Goal: Information Seeking & Learning: Learn about a topic

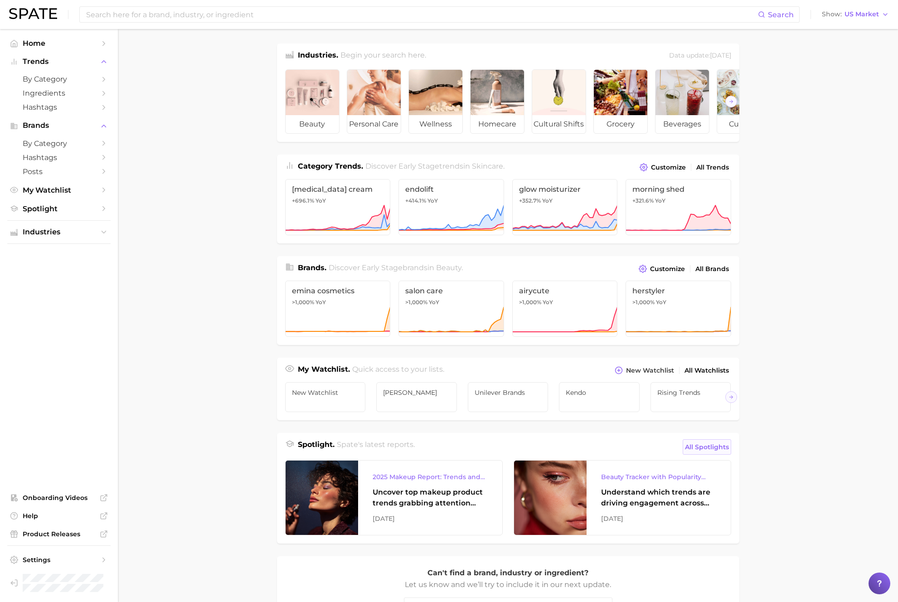
click at [713, 444] on span "All Spotlights" at bounding box center [707, 447] width 44 height 11
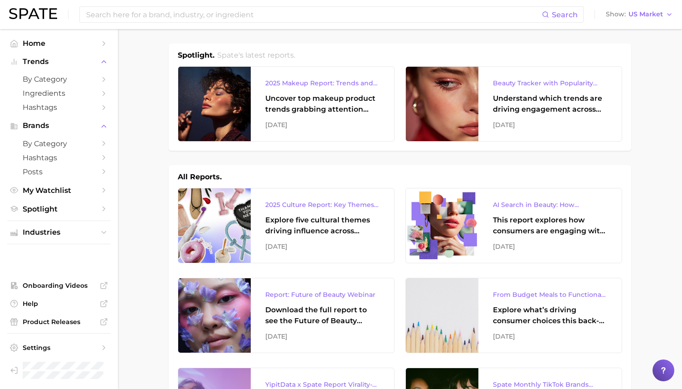
click at [33, 14] on img at bounding box center [33, 13] width 48 height 11
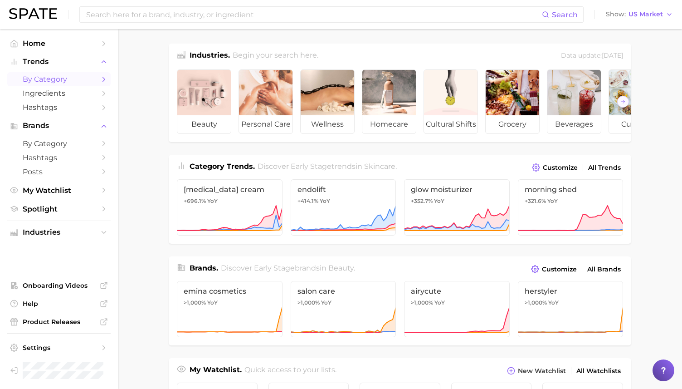
click at [56, 80] on span "by Category" at bounding box center [59, 79] width 73 height 9
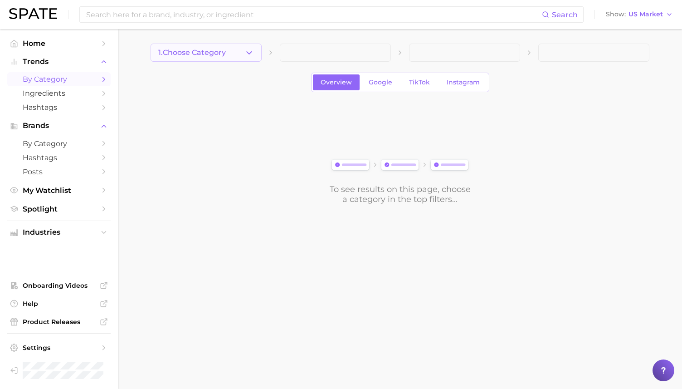
click at [225, 50] on span "1. Choose Category" at bounding box center [192, 53] width 68 height 8
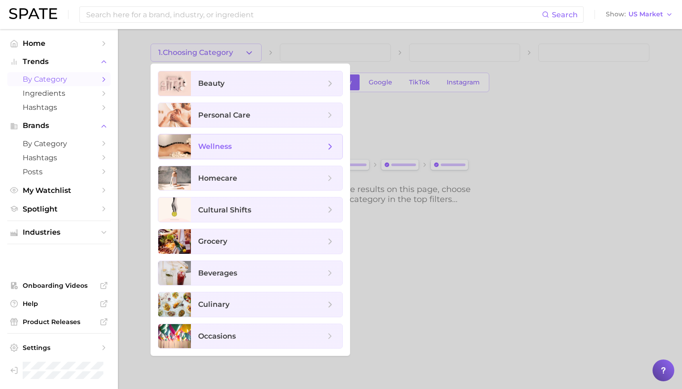
click at [249, 149] on span "wellness" at bounding box center [261, 147] width 127 height 10
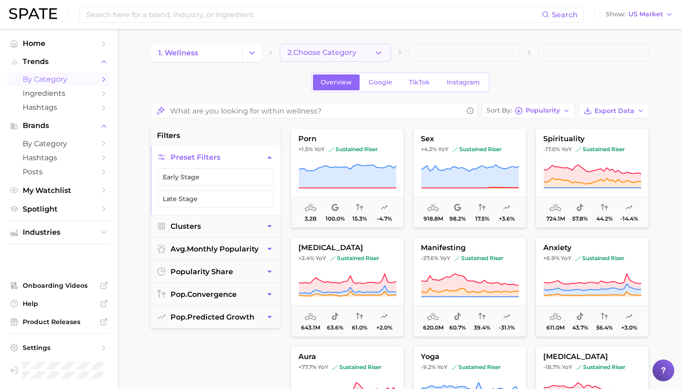
click at [344, 46] on button "2. Choose Category" at bounding box center [335, 53] width 111 height 18
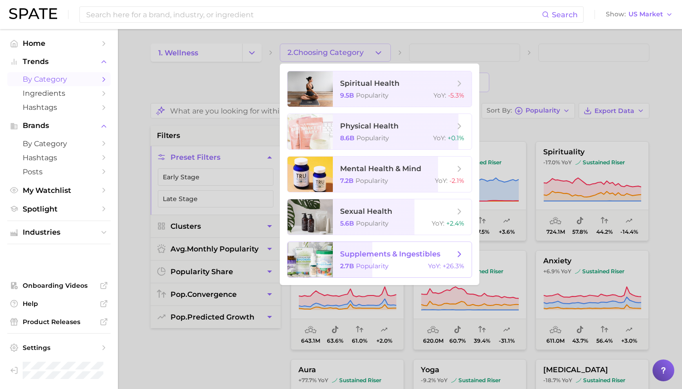
click at [403, 269] on div "2.7b Popularity YoY : +26.3%" at bounding box center [402, 266] width 124 height 8
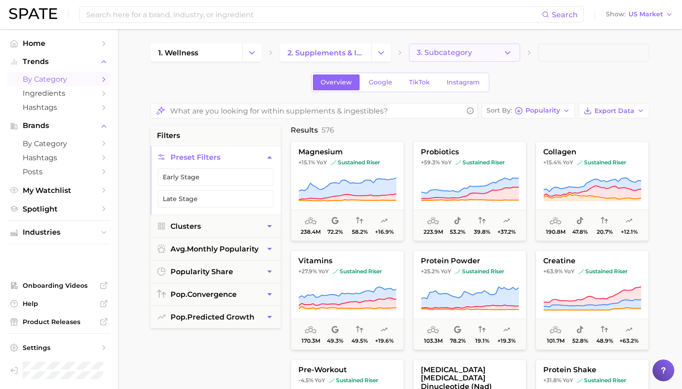
click at [483, 47] on button "3. Subcategory" at bounding box center [464, 53] width 111 height 18
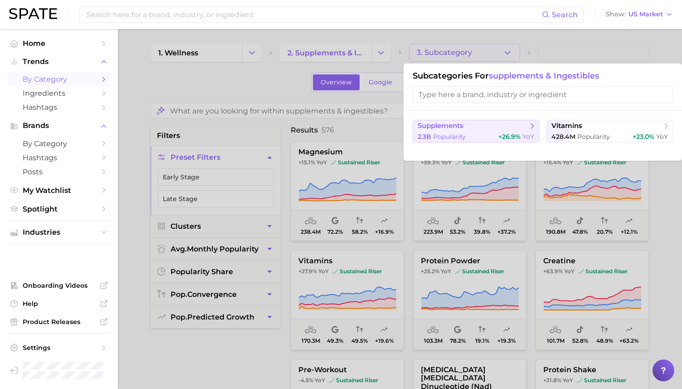
click at [478, 137] on div "2.3b Popularity +26.9% YoY" at bounding box center [476, 136] width 117 height 9
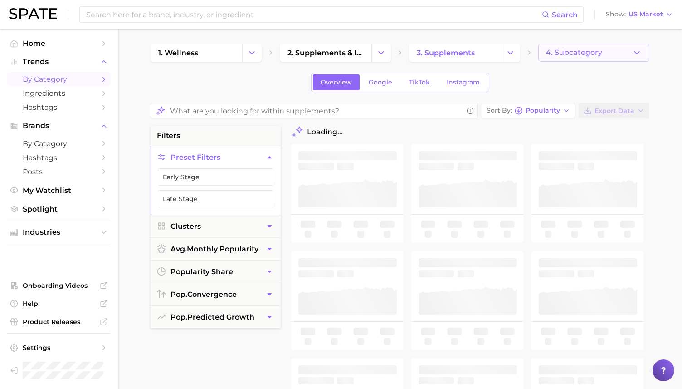
click at [588, 55] on span "4. Subcategory" at bounding box center [574, 53] width 56 height 8
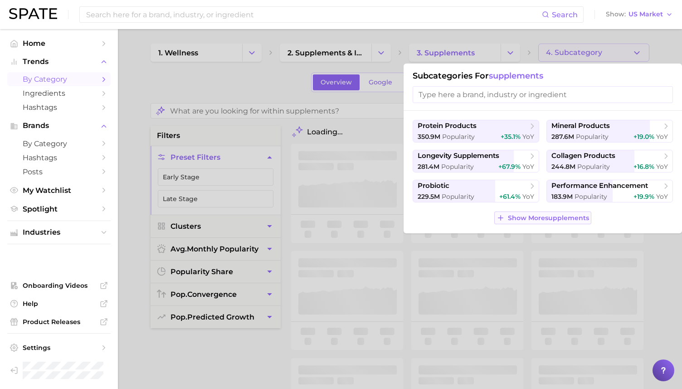
click at [558, 220] on span "Show More supplements" at bounding box center [548, 218] width 81 height 8
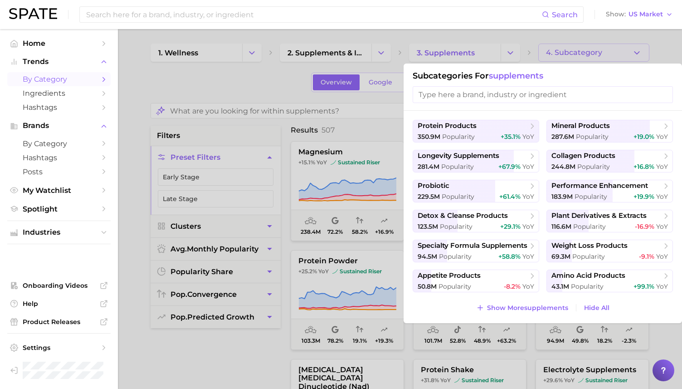
click at [567, 51] on div at bounding box center [341, 194] width 682 height 389
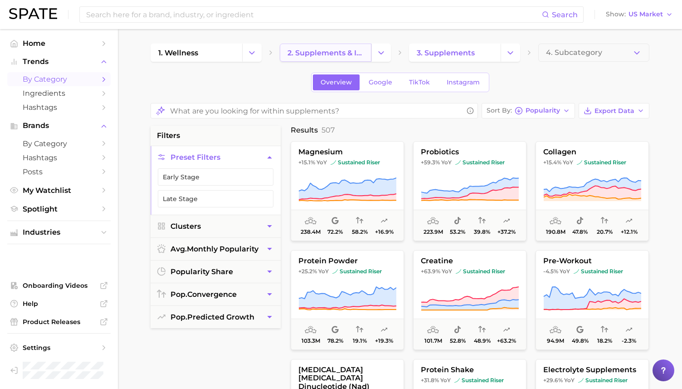
click at [314, 53] on span "2. supplements & ingestibles" at bounding box center [326, 53] width 76 height 9
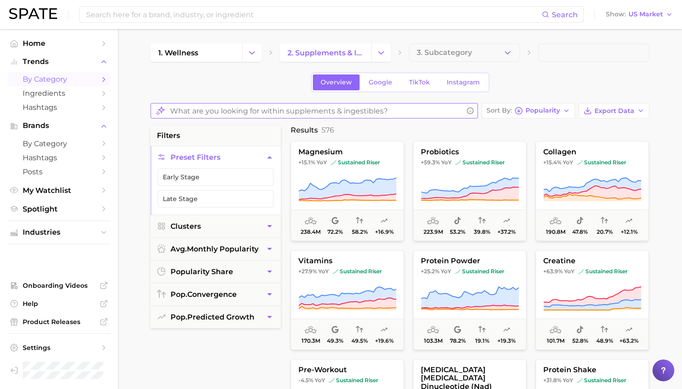
click at [278, 107] on input "What are you looking for within supplements & ingestibles?" at bounding box center [316, 111] width 293 height 18
type input "Show me all the supplements helping with Hair"
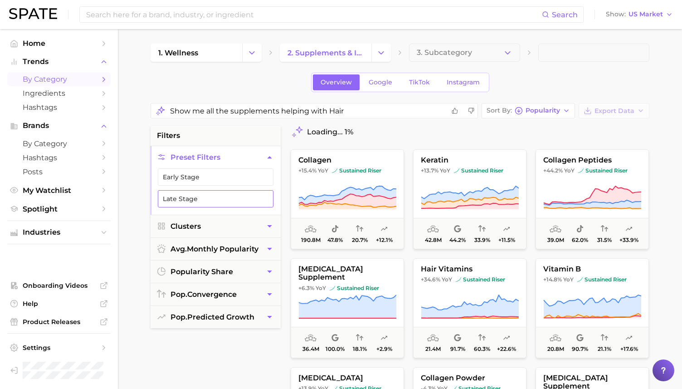
click at [217, 197] on button "Late Stage" at bounding box center [216, 198] width 116 height 17
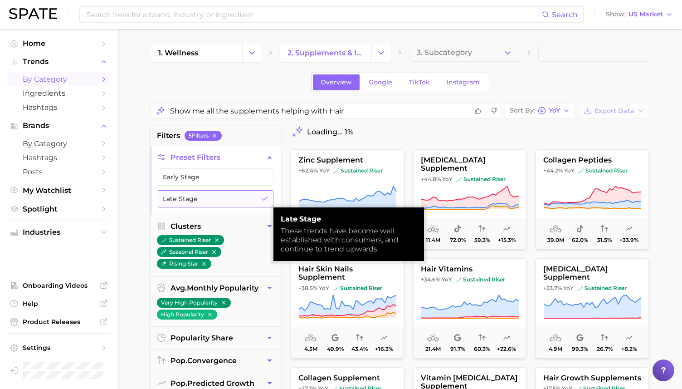
click at [217, 197] on button "Late Stage" at bounding box center [216, 198] width 116 height 17
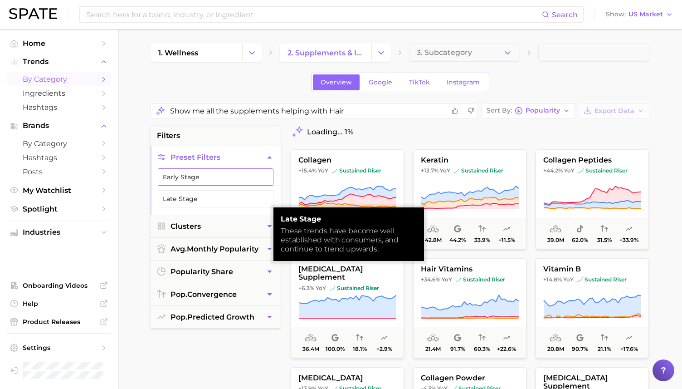
click at [216, 177] on button "Early Stage" at bounding box center [216, 176] width 116 height 17
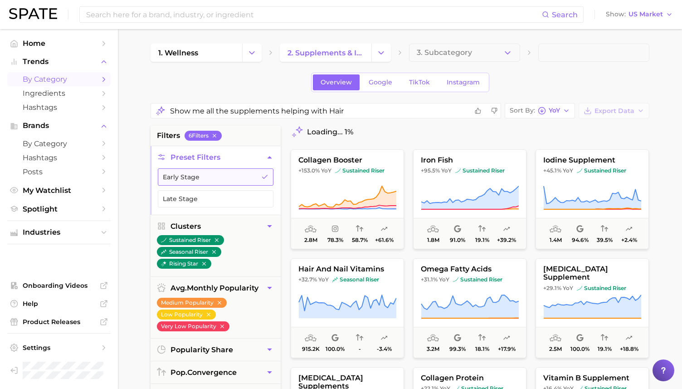
click at [216, 177] on button "Early Stage" at bounding box center [216, 176] width 116 height 17
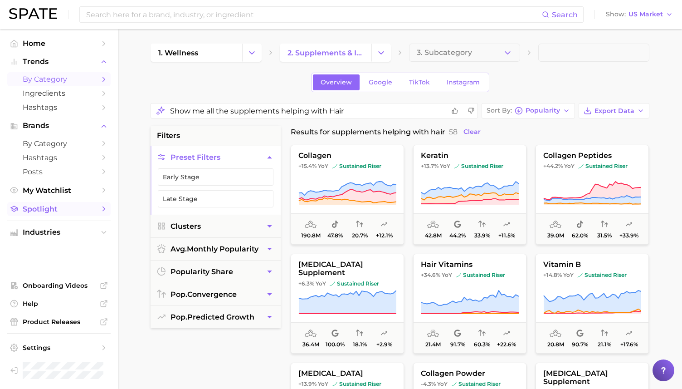
click at [62, 210] on span "Spotlight" at bounding box center [59, 209] width 73 height 9
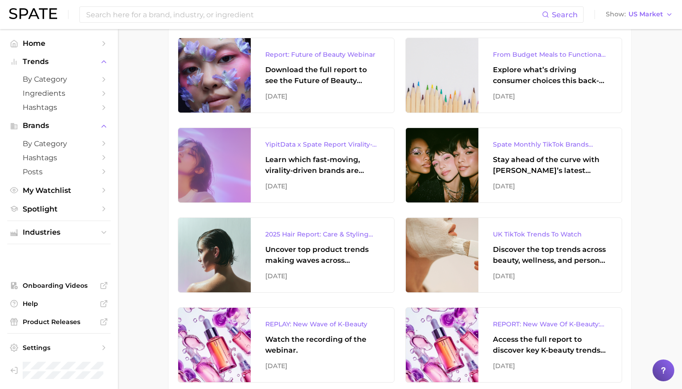
scroll to position [237, 0]
